Goal: Information Seeking & Learning: Find specific fact

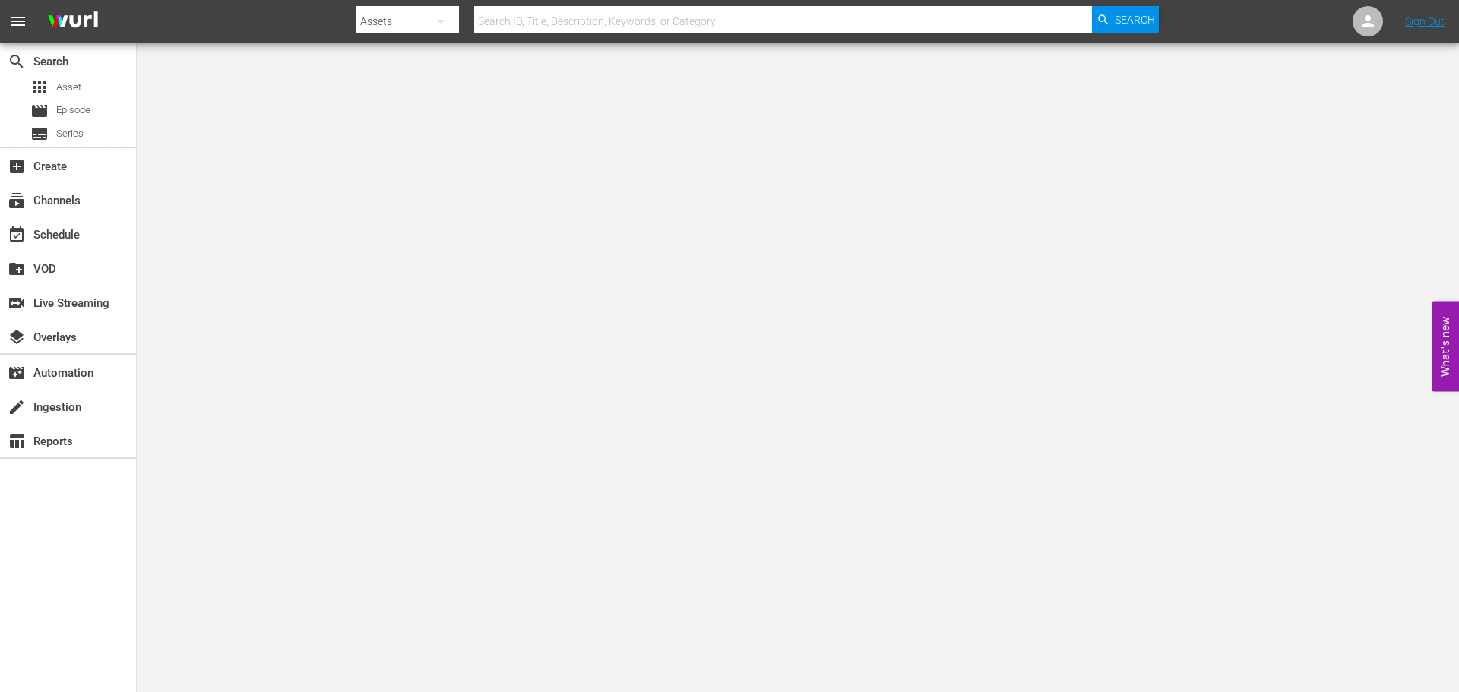
click at [509, 23] on input "text" at bounding box center [783, 21] width 618 height 36
click at [549, 22] on input "text" at bounding box center [783, 21] width 618 height 36
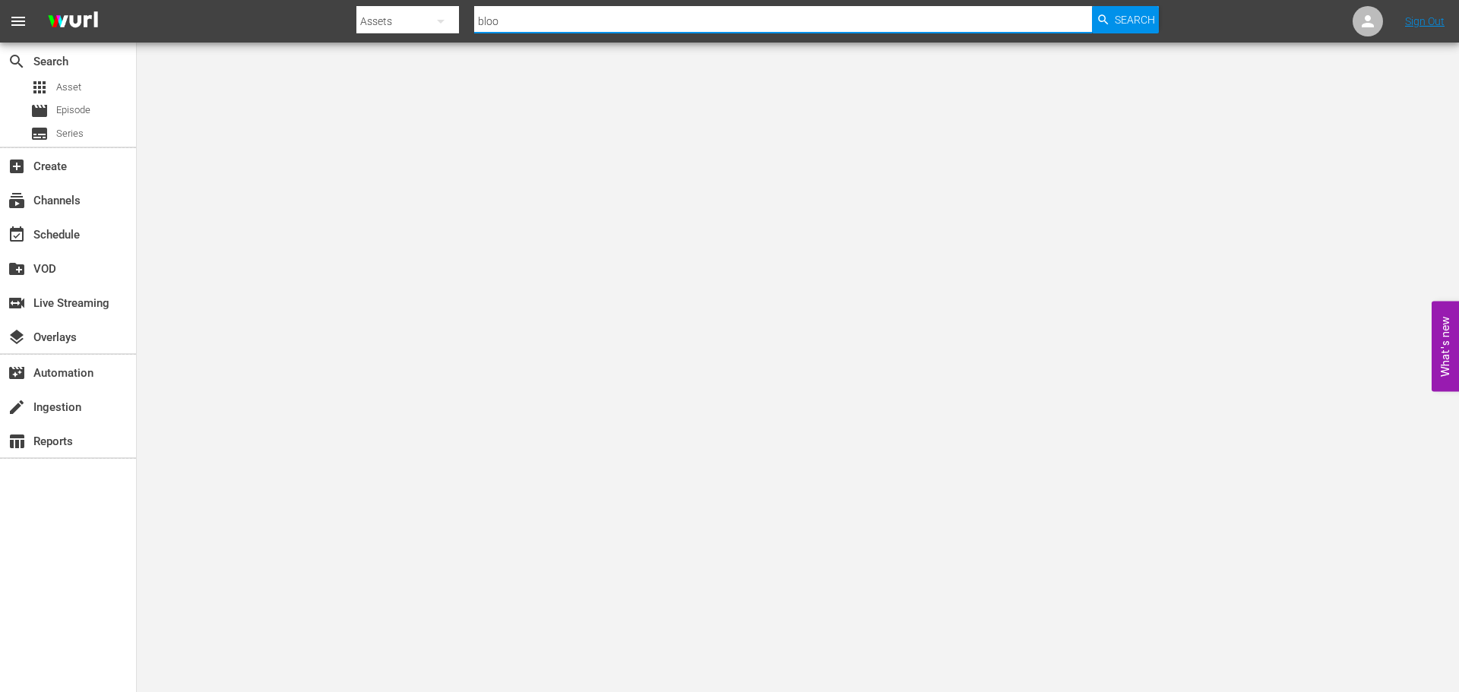
type input "blood"
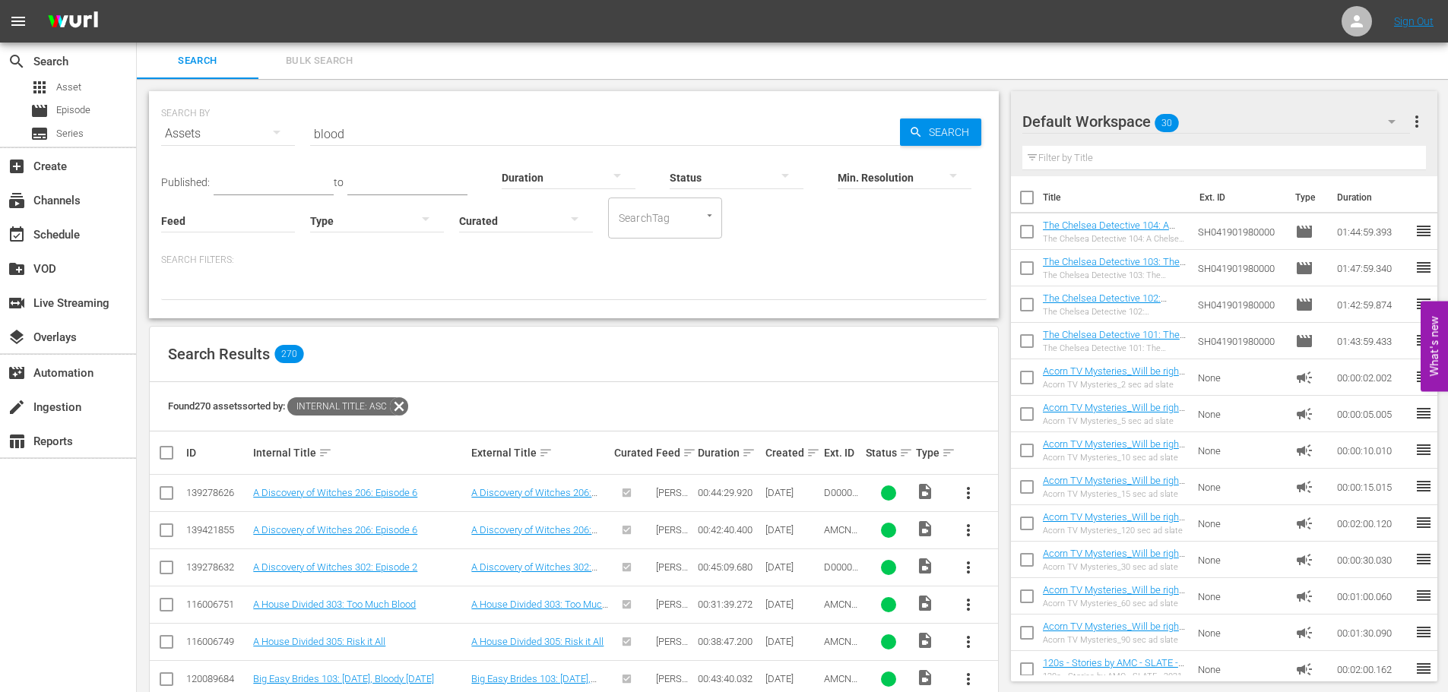
drag, startPoint x: 446, startPoint y: 547, endPoint x: 356, endPoint y: 89, distance: 467.0
click at [369, 138] on input "blood" at bounding box center [605, 133] width 590 height 36
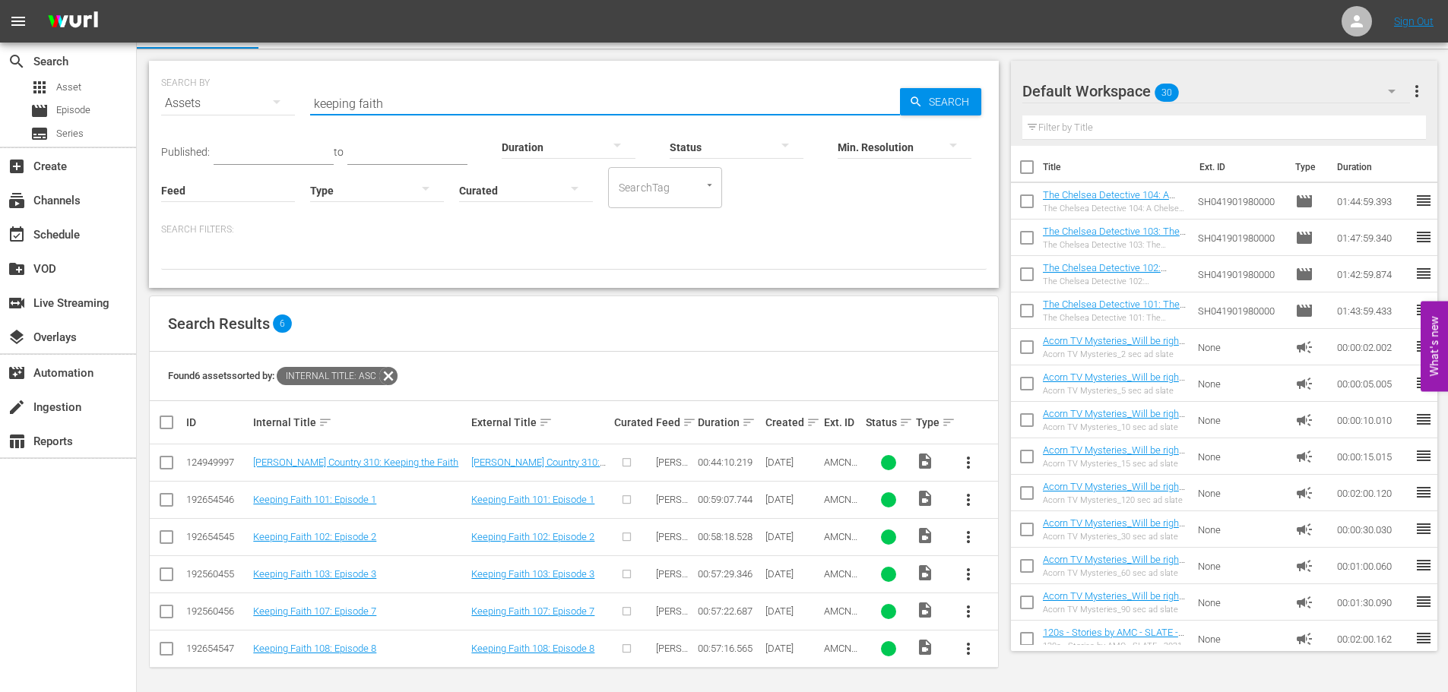
scroll to position [34, 0]
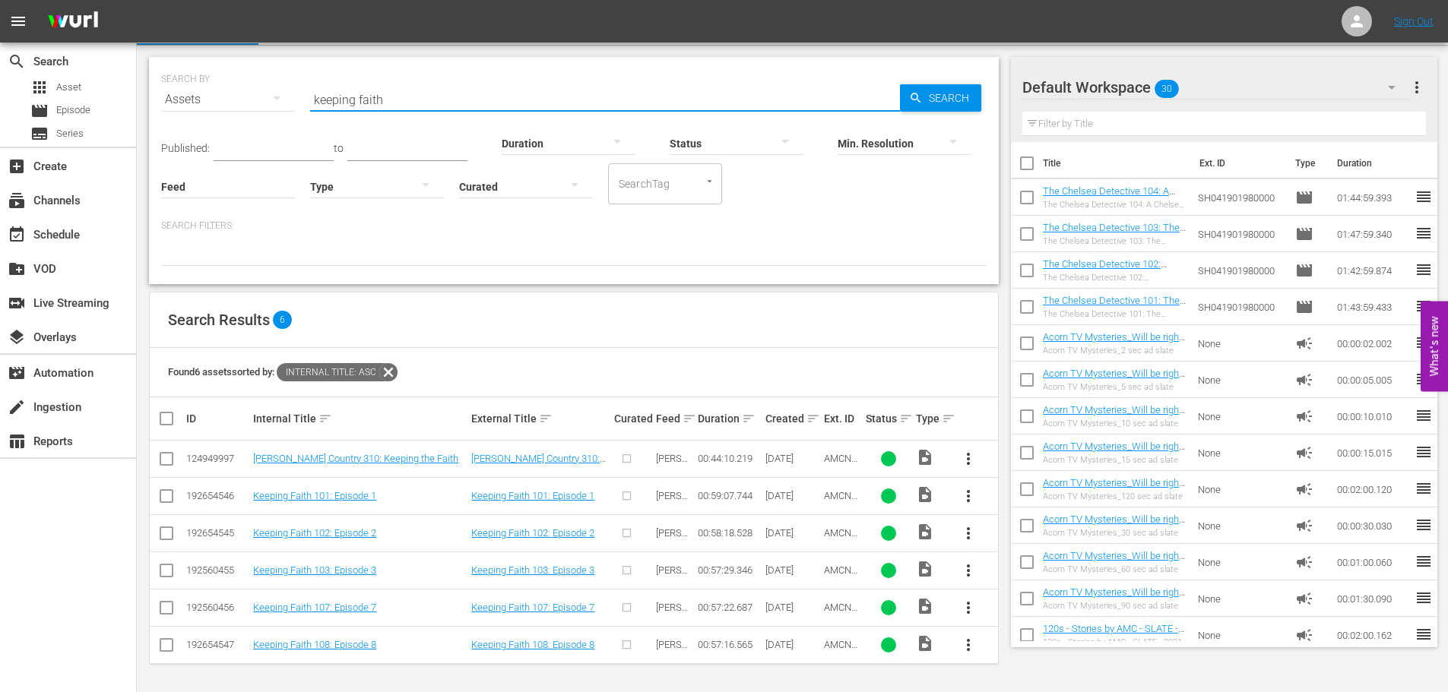
drag, startPoint x: 436, startPoint y: 103, endPoint x: 248, endPoint y: 63, distance: 192.0
click at [248, 63] on div "SEARCH BY Search By Assets Search ID, Title, Description, Keywords, or Category…" at bounding box center [573, 90] width 825 height 55
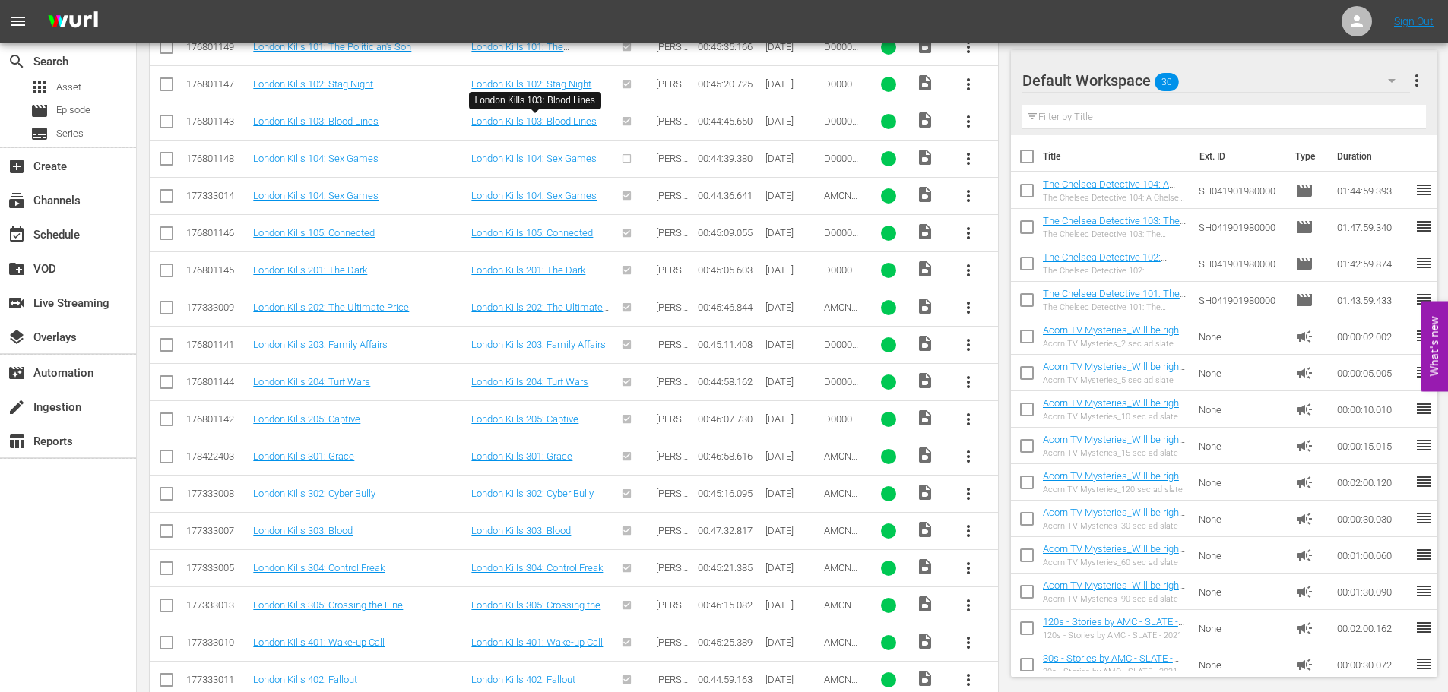
scroll to position [1048, 0]
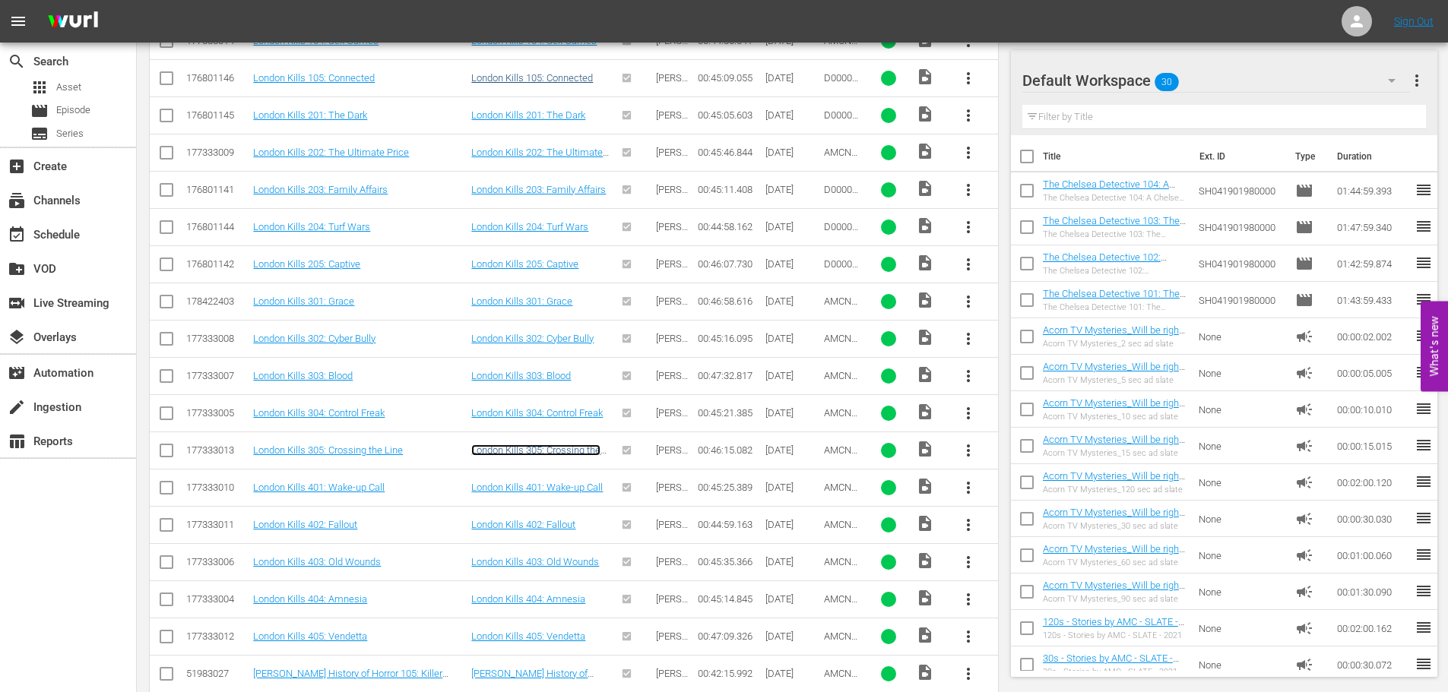
drag, startPoint x: 597, startPoint y: 456, endPoint x: 495, endPoint y: 72, distance: 397.0
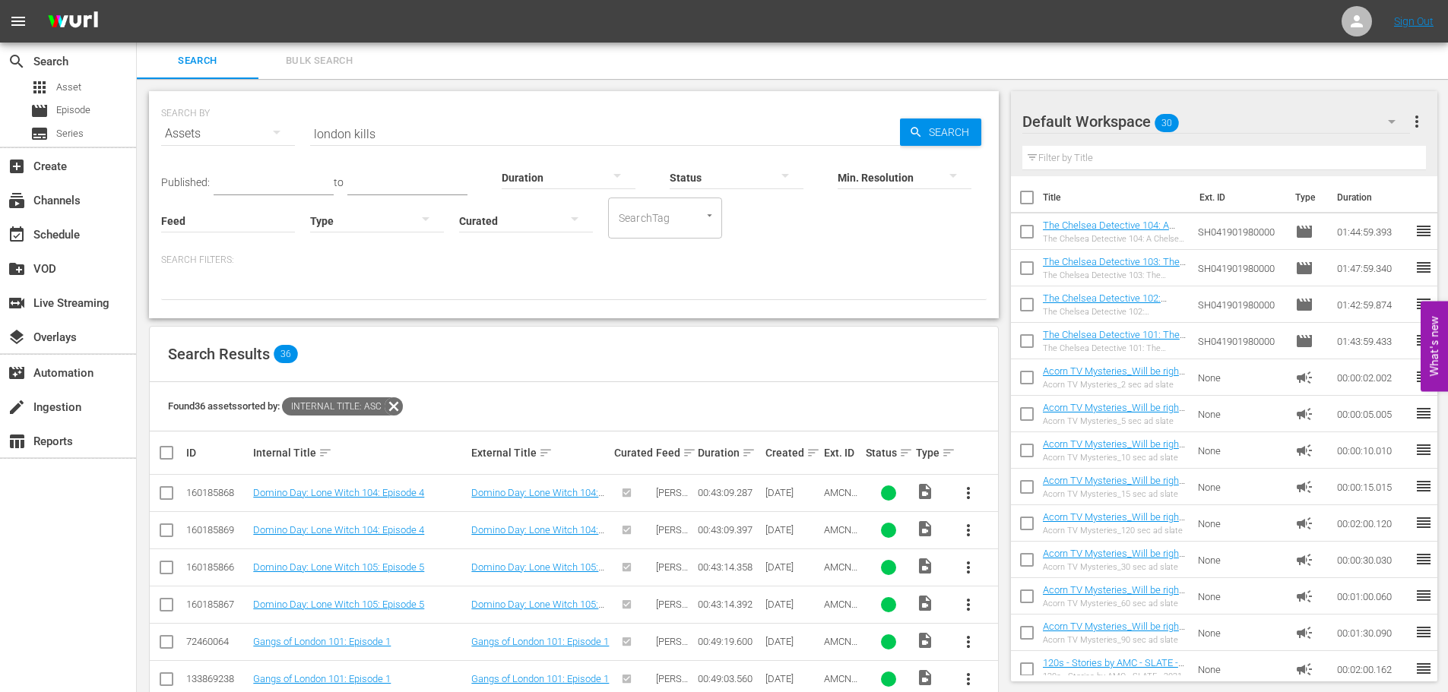
drag, startPoint x: 426, startPoint y: 361, endPoint x: 378, endPoint y: 33, distance: 331.7
click at [381, 145] on hr at bounding box center [605, 145] width 590 height 1
click at [384, 138] on input "london kills" at bounding box center [605, 133] width 590 height 36
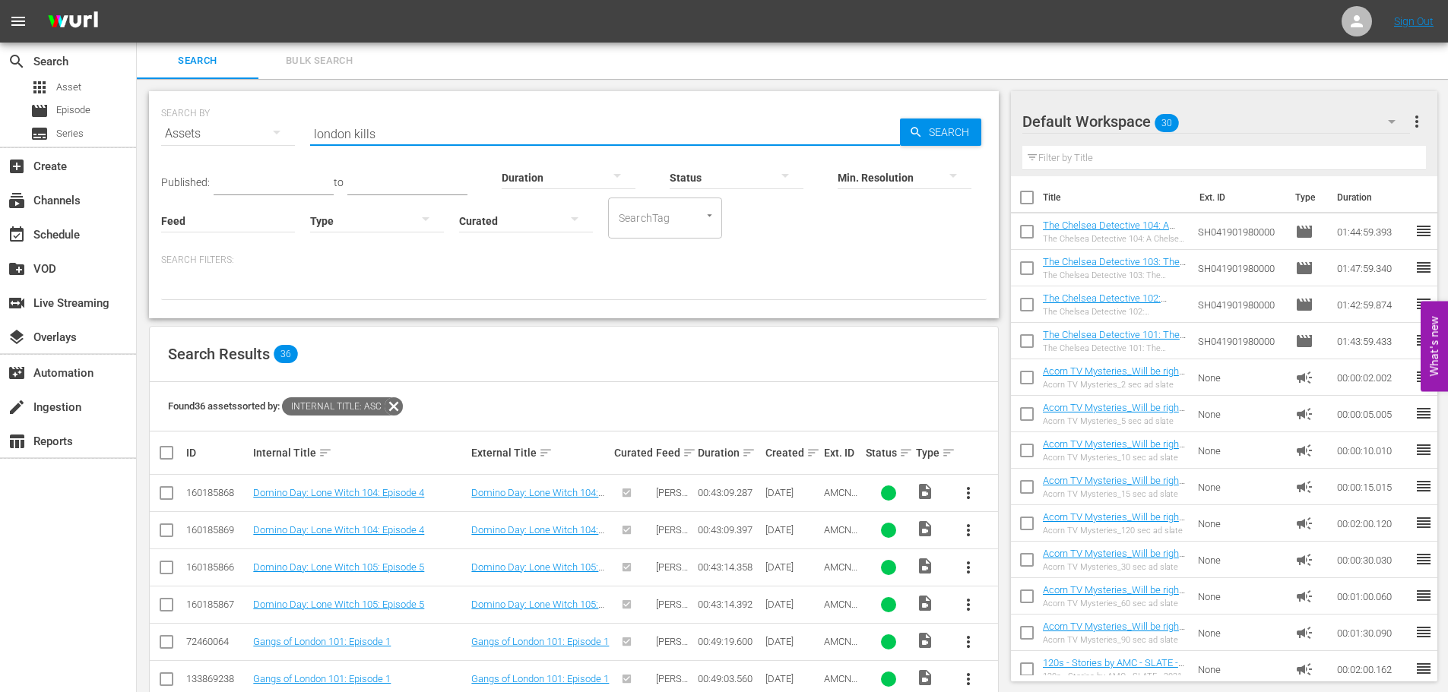
click at [384, 138] on input "london kills" at bounding box center [605, 133] width 590 height 36
click at [421, 124] on input "mystery road" at bounding box center [605, 133] width 590 height 36
type input "dead still"
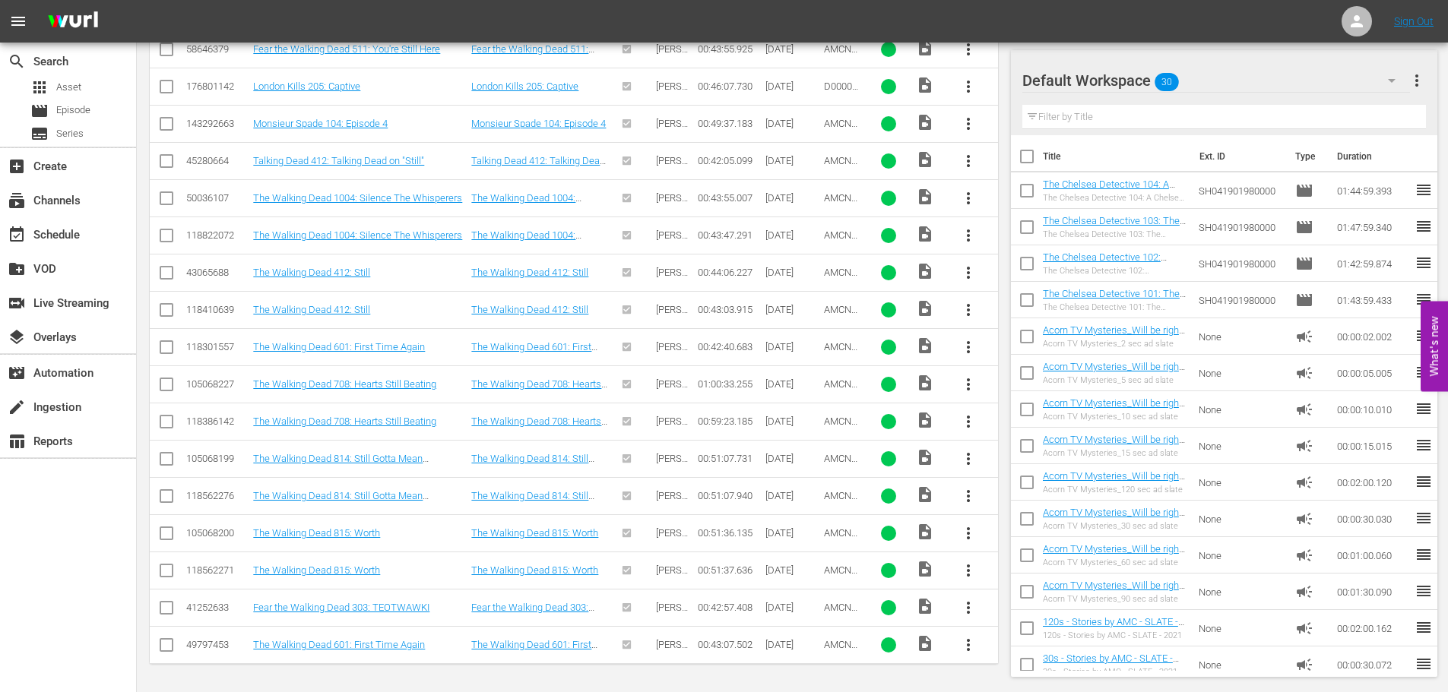
scroll to position [289, 0]
